Goal: Task Accomplishment & Management: Manage account settings

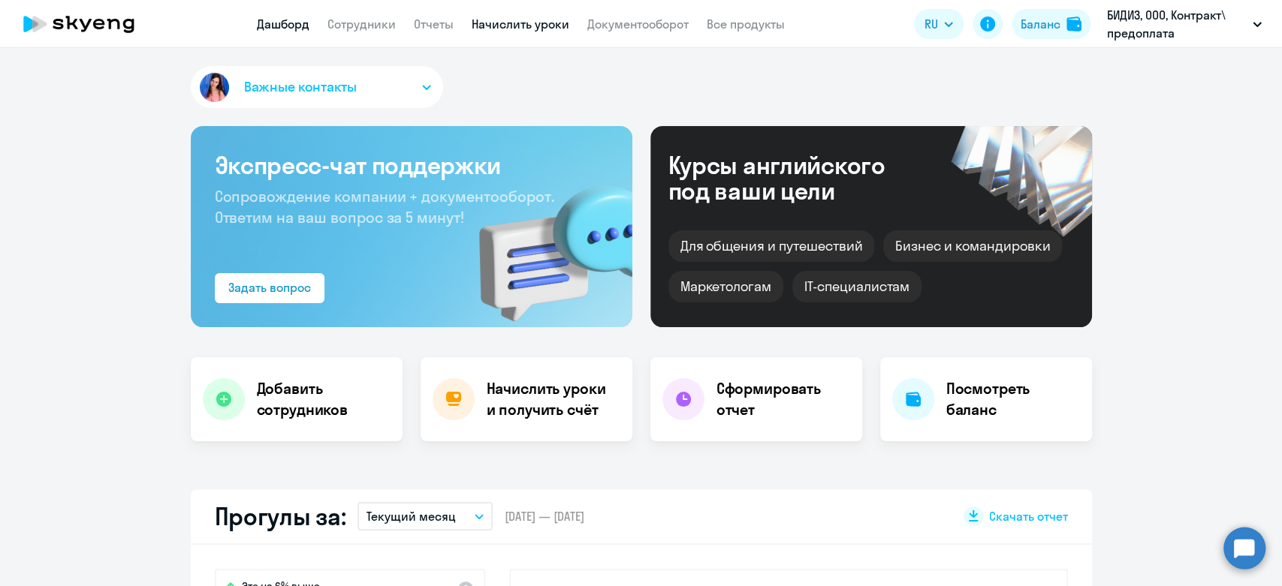
click at [502, 29] on link "Начислить уроки" at bounding box center [520, 24] width 98 height 15
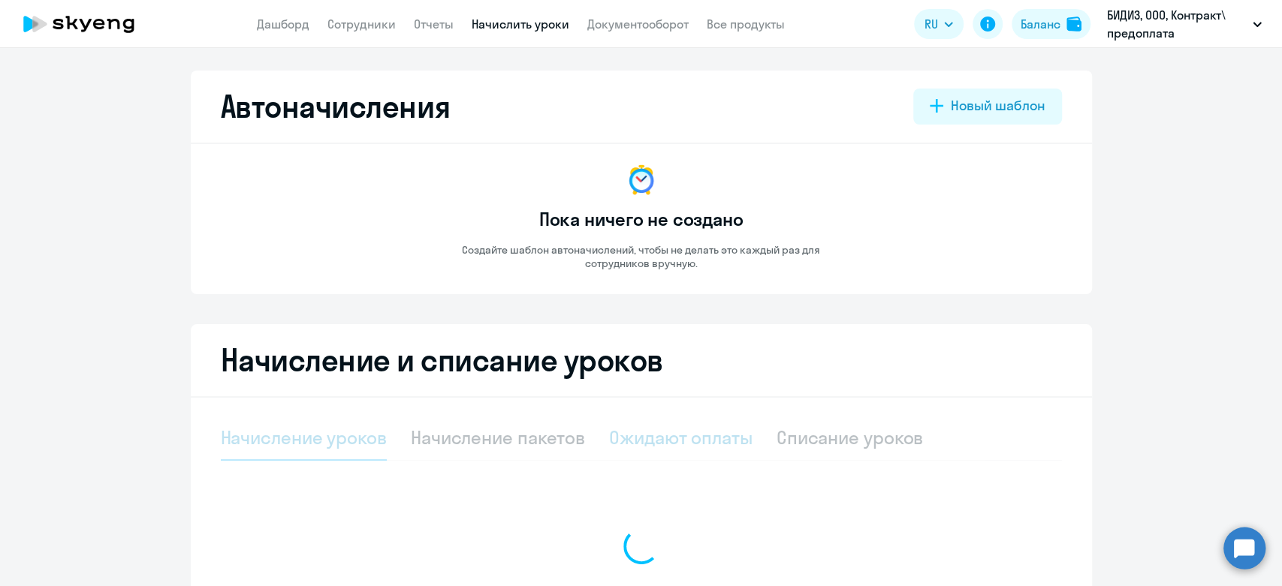
select select "10"
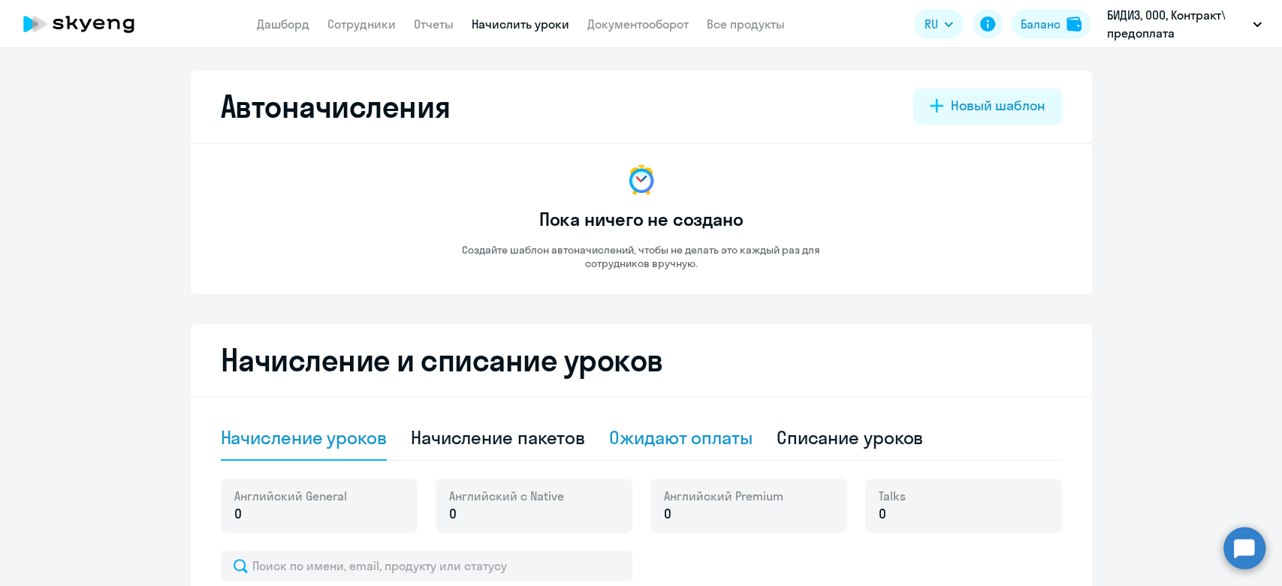
click at [652, 434] on div "Ожидают оплаты" at bounding box center [680, 438] width 143 height 24
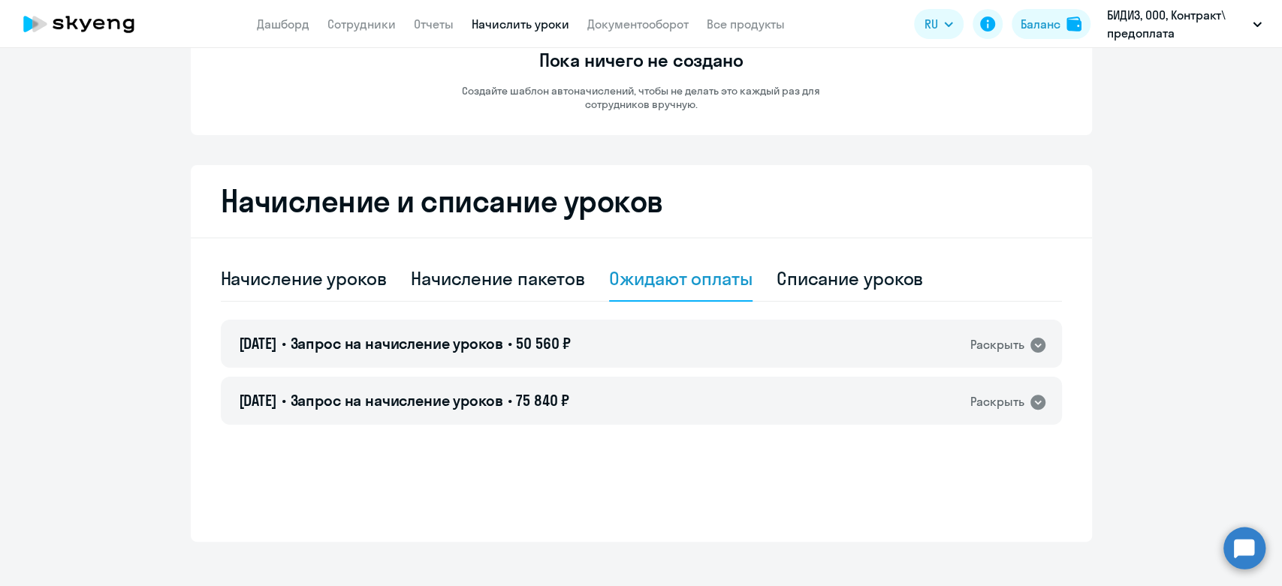
scroll to position [167, 0]
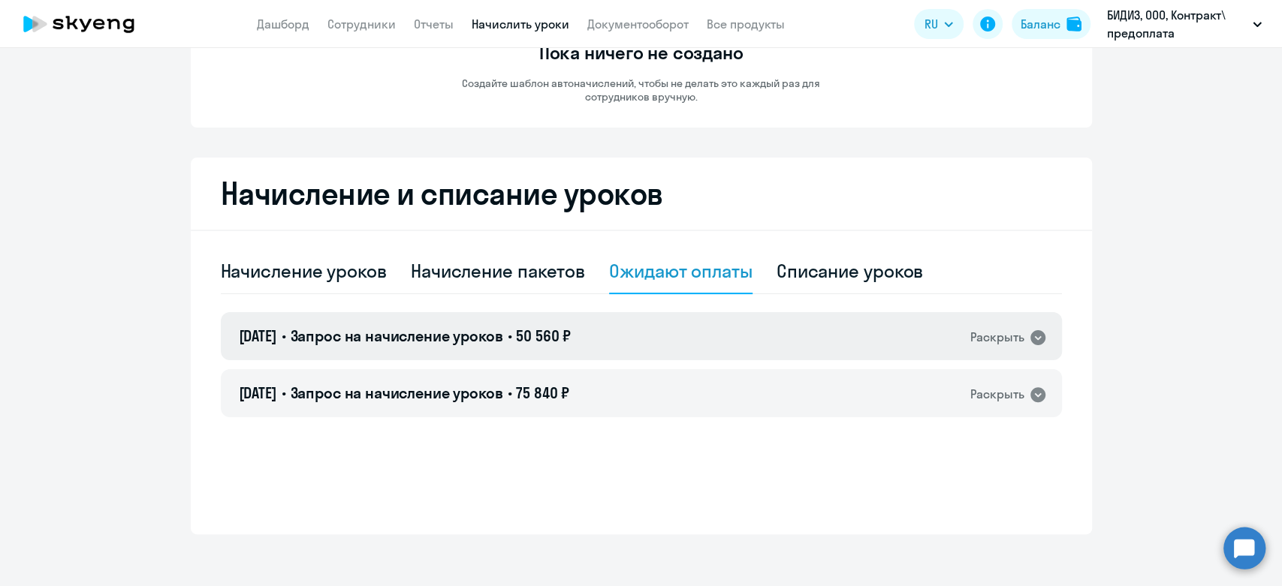
click at [665, 335] on div "[DATE] • Запрос на начисление уроков • 50 560 ₽ Раскрыть" at bounding box center [641, 336] width 841 height 48
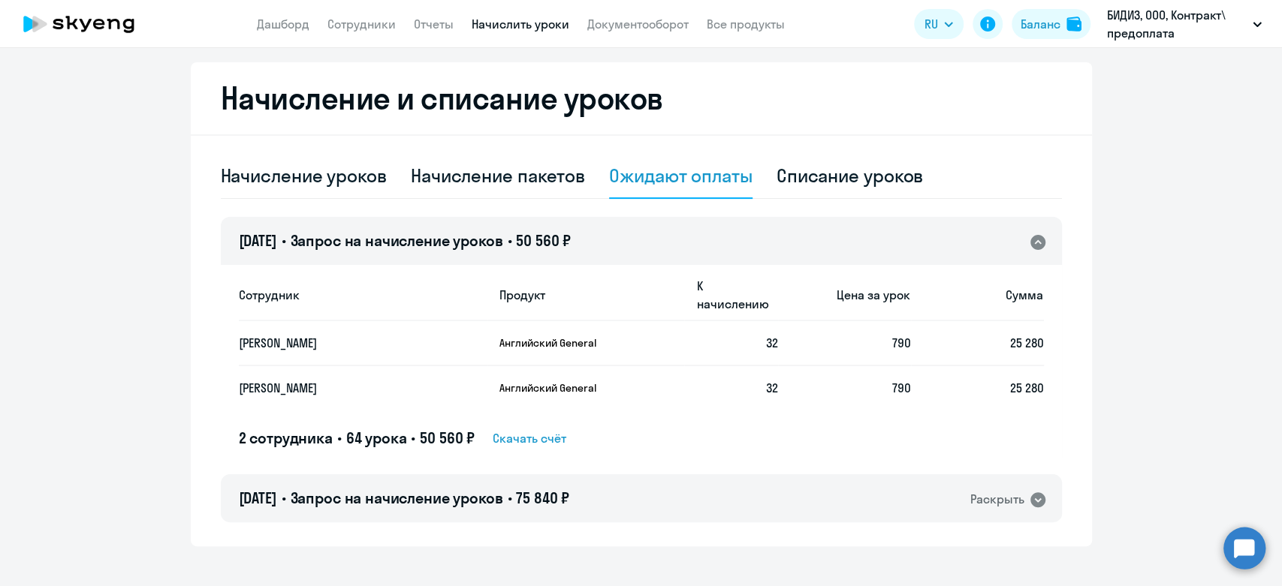
scroll to position [264, 0]
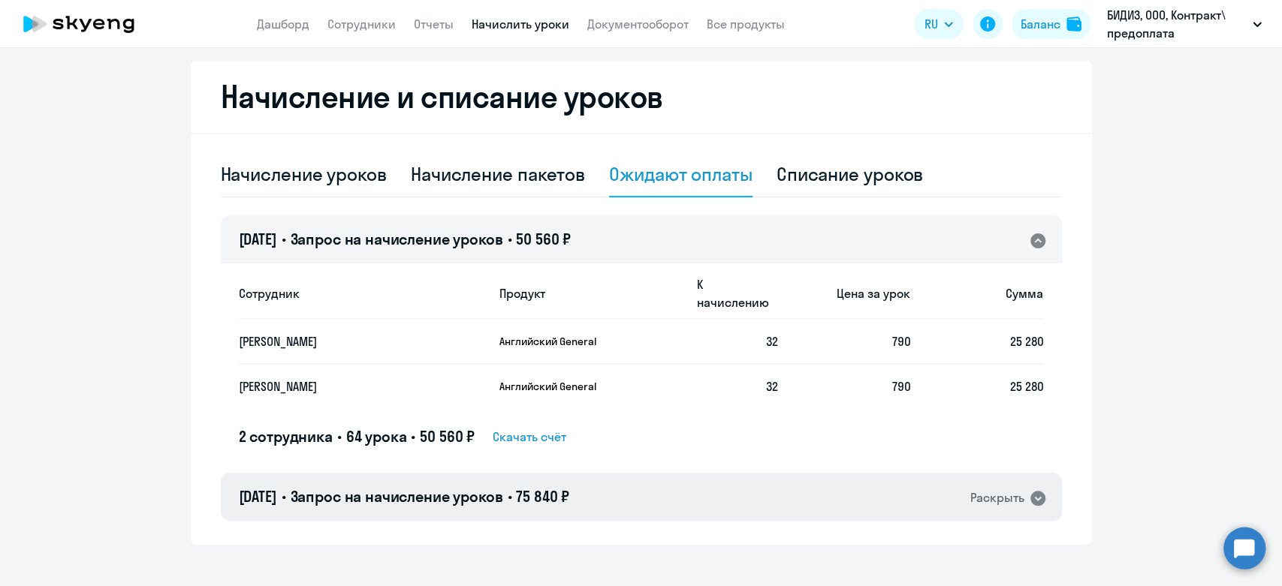
click at [688, 473] on div "[DATE] • Запрос на начисление уроков • 75 840 ₽ Раскрыть" at bounding box center [641, 497] width 841 height 48
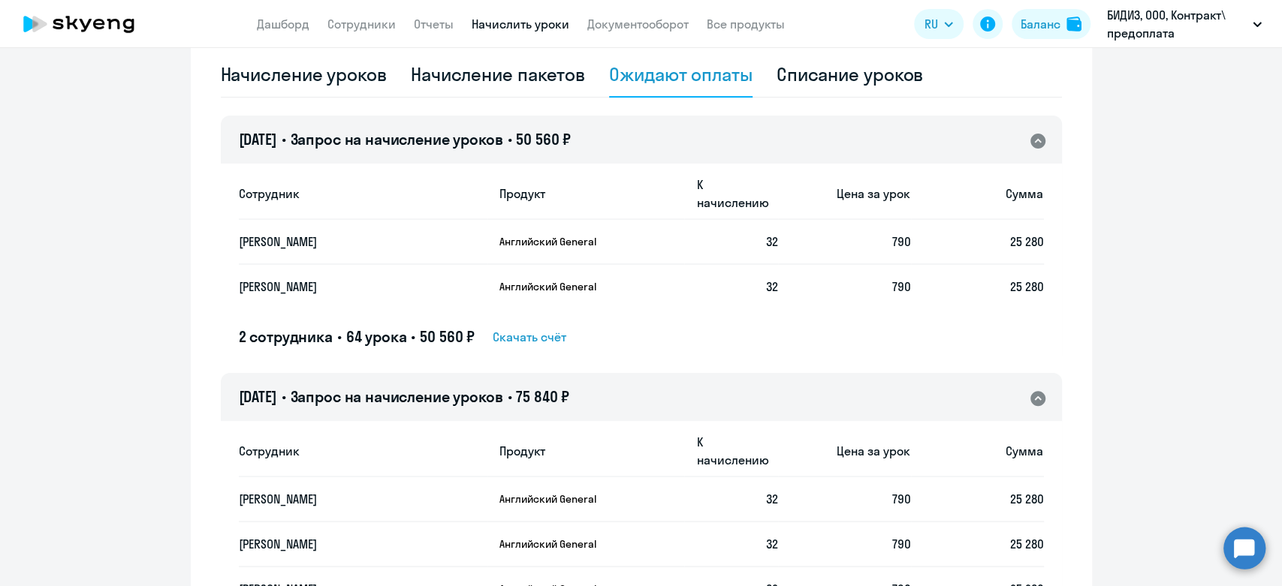
scroll to position [491, 0]
